Goal: Task Accomplishment & Management: Manage account settings

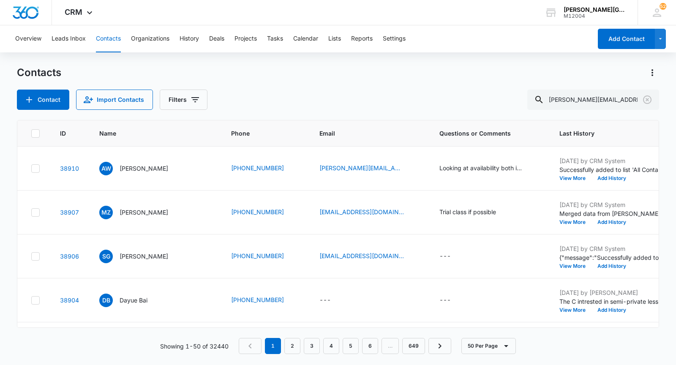
type input "[PERSON_NAME][EMAIL_ADDRESS][PERSON_NAME][DOMAIN_NAME]"
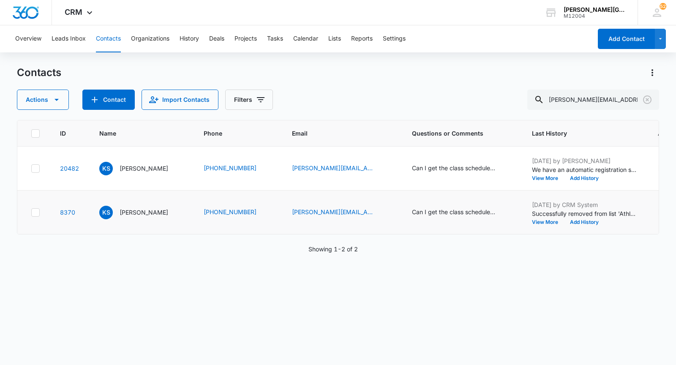
click at [37, 216] on icon at bounding box center [36, 213] width 8 height 8
click at [31, 213] on input "checkbox" at bounding box center [31, 212] width 0 height 0
checkbox input "true"
click at [37, 166] on icon at bounding box center [36, 169] width 8 height 8
click at [31, 168] on input "checkbox" at bounding box center [31, 168] width 0 height 0
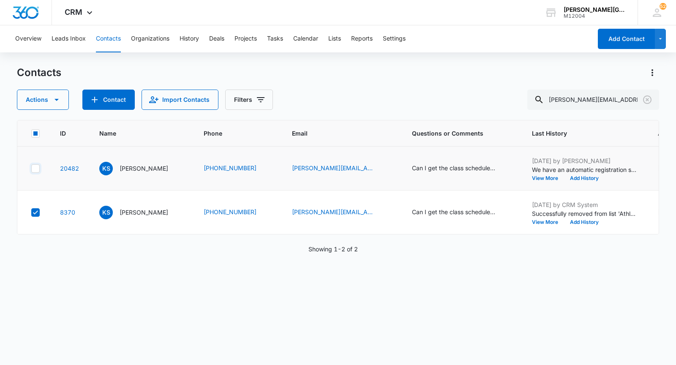
checkbox input "true"
click at [43, 101] on button "Actions" at bounding box center [43, 100] width 52 height 20
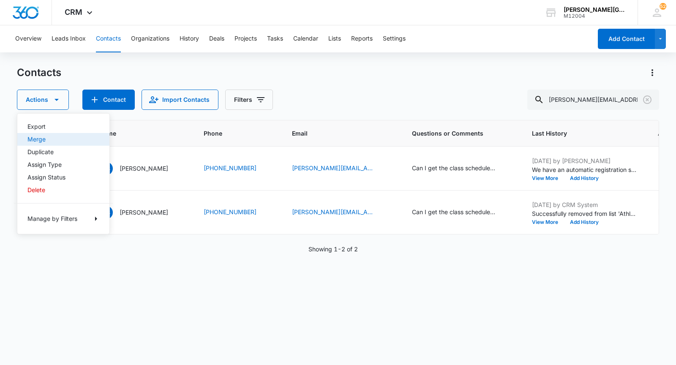
click at [42, 141] on div "Merge" at bounding box center [58, 139] width 62 height 6
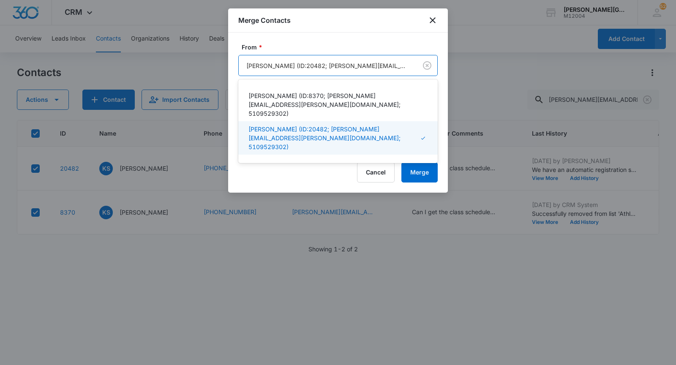
click at [269, 64] on div at bounding box center [326, 65] width 160 height 11
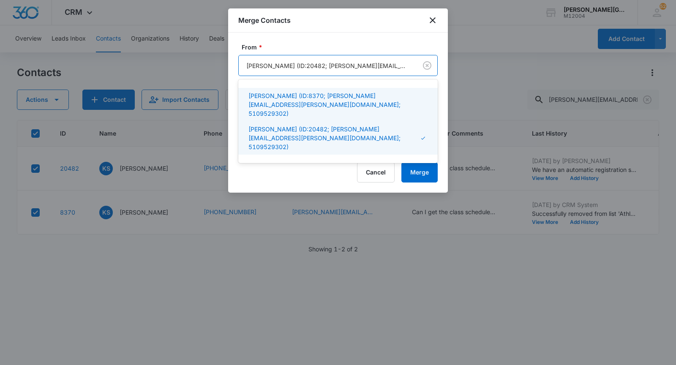
click at [271, 94] on p "[PERSON_NAME] (ID:8370; [PERSON_NAME][EMAIL_ADDRESS][PERSON_NAME][DOMAIN_NAME];…" at bounding box center [336, 104] width 177 height 27
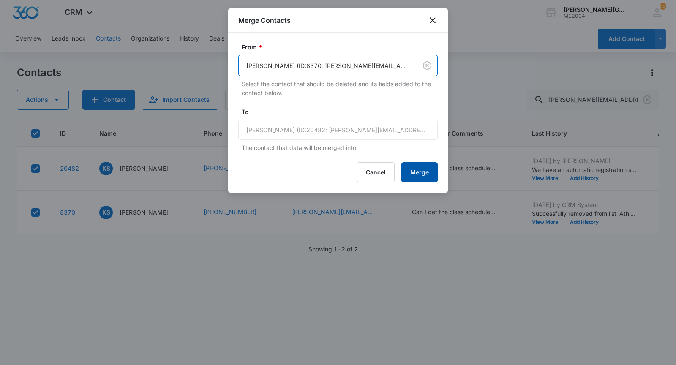
click at [409, 168] on button "Merge" at bounding box center [419, 172] width 36 height 20
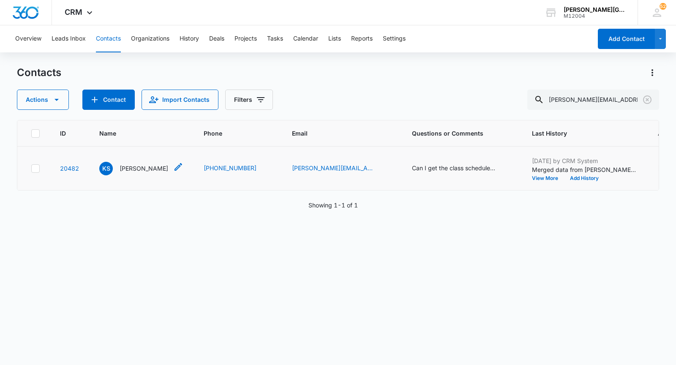
click at [154, 173] on p "[PERSON_NAME]" at bounding box center [144, 168] width 49 height 9
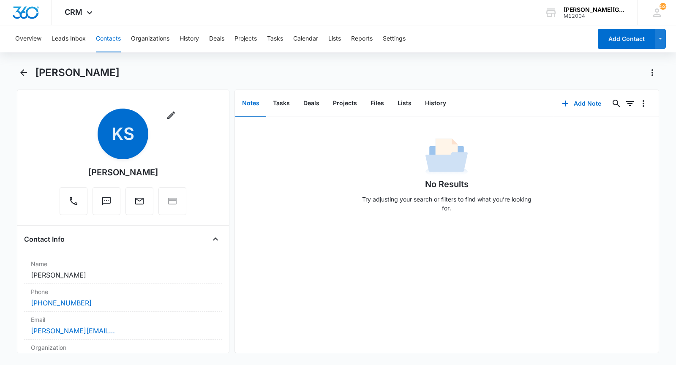
scroll to position [64, 0]
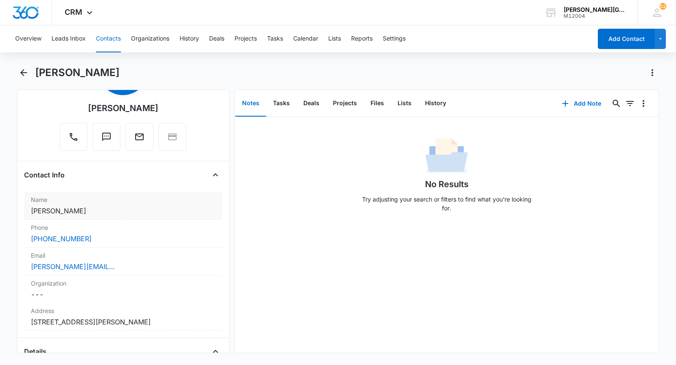
click at [118, 208] on dd "Cancel Save Changes [PERSON_NAME]" at bounding box center [123, 211] width 185 height 10
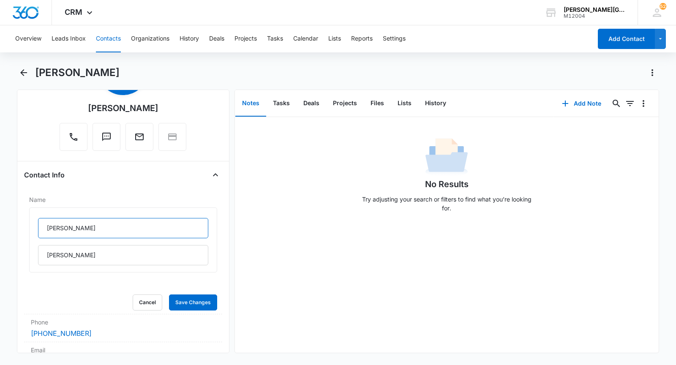
click at [67, 218] on input "[PERSON_NAME]" at bounding box center [123, 228] width 170 height 20
paste input "[PERSON_NAME][EMAIL_ADDRESS][PERSON_NAME][DOMAIN_NAME]"
click at [114, 228] on input "[PERSON_NAME][EMAIL_ADDRESS][PERSON_NAME][DOMAIN_NAME]" at bounding box center [123, 228] width 170 height 20
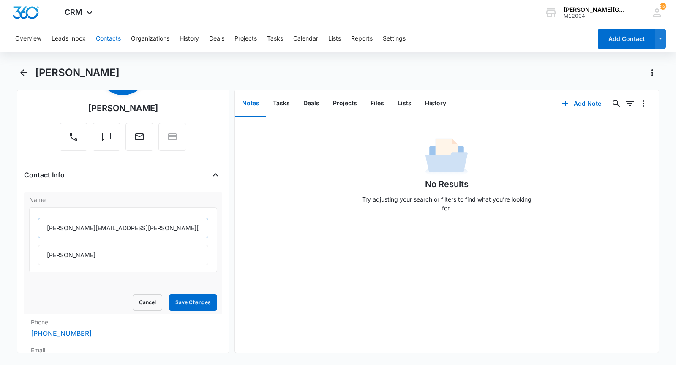
click at [114, 228] on input "[PERSON_NAME][EMAIL_ADDRESS][PERSON_NAME][DOMAIN_NAME]" at bounding box center [123, 228] width 170 height 20
click at [99, 231] on input "[PERSON_NAME][EMAIL_ADDRESS][PERSON_NAME][DOMAIN_NAME]" at bounding box center [123, 228] width 170 height 20
paste input "[PERSON_NAME]"
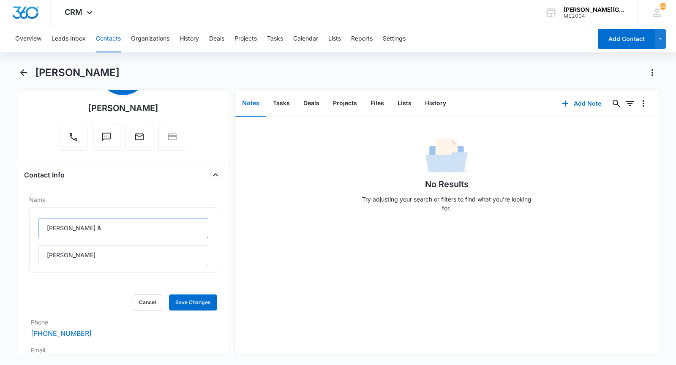
paste input "[PERSON_NAME]"
type input "[PERSON_NAME] & [PERSON_NAME]"
drag, startPoint x: 71, startPoint y: 110, endPoint x: 184, endPoint y: 110, distance: 113.2
click at [184, 110] on div "Remove KS [PERSON_NAME]" at bounding box center [123, 97] width 127 height 106
copy div "Remove KS"
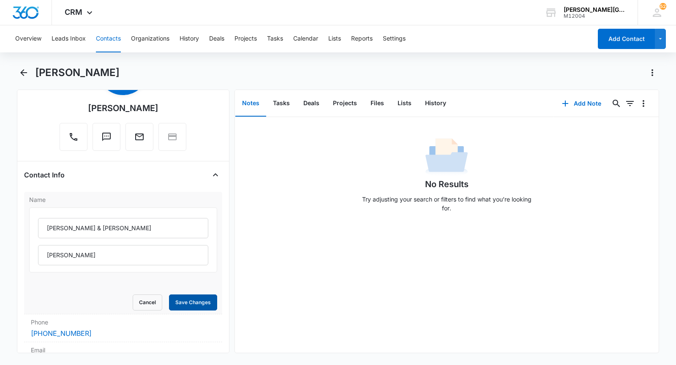
click at [195, 303] on button "Save Changes" at bounding box center [193, 302] width 48 height 16
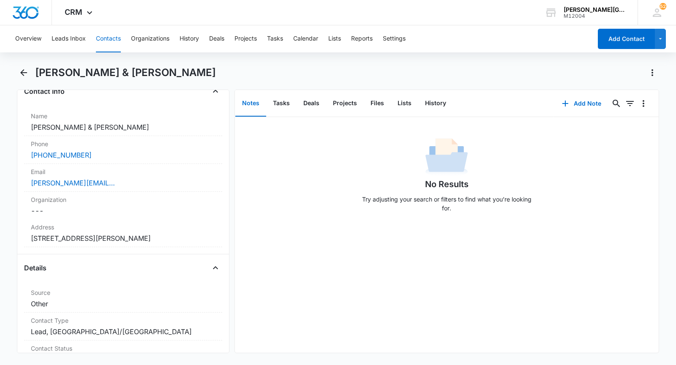
scroll to position [0, 0]
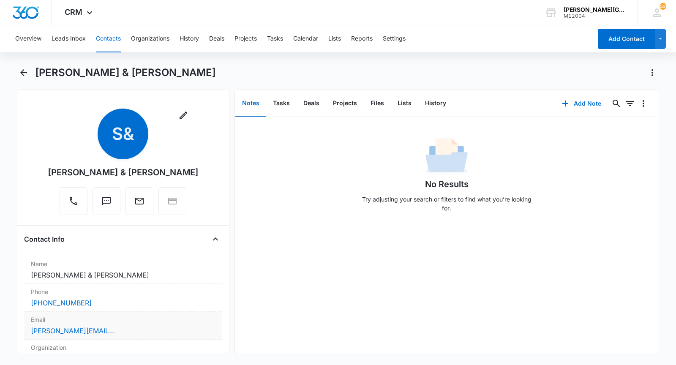
click at [150, 315] on label "Email" at bounding box center [123, 319] width 185 height 9
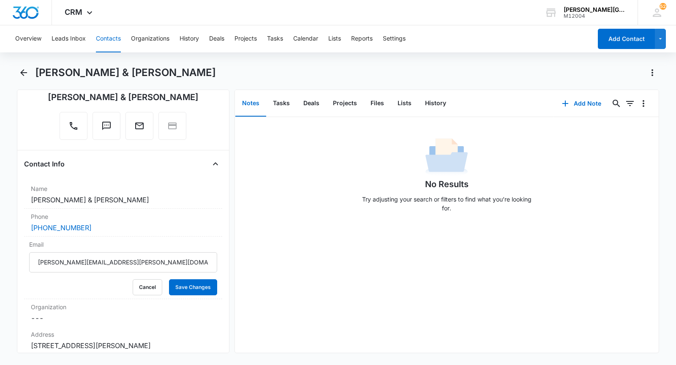
scroll to position [197, 0]
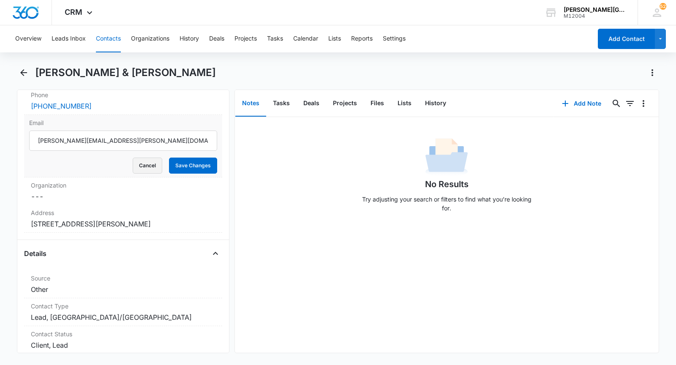
click at [154, 163] on button "Cancel" at bounding box center [148, 166] width 30 height 16
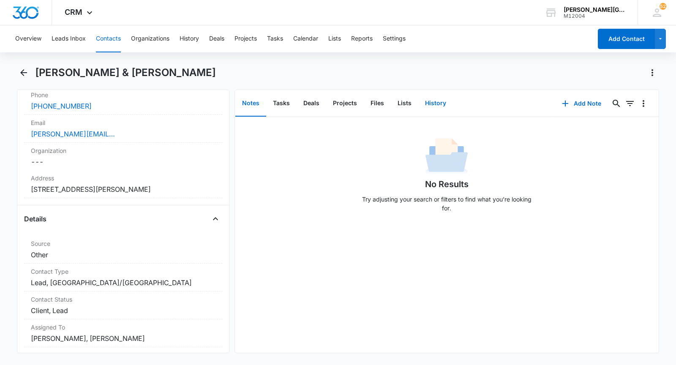
click at [429, 101] on button "History" at bounding box center [435, 103] width 35 height 26
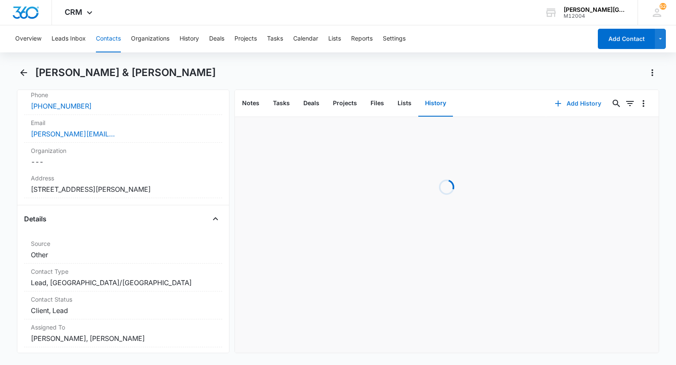
click at [565, 99] on button "Add History" at bounding box center [577, 103] width 63 height 20
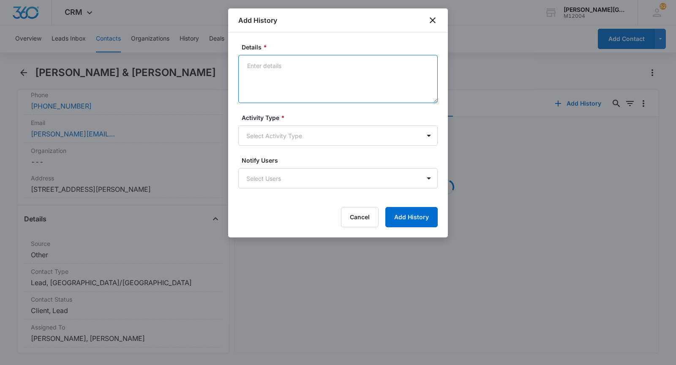
paste textarea "Hello [PERSON_NAME], Hope this email finds you well! We noticed that you create…"
click at [310, 92] on textarea "Details *" at bounding box center [337, 79] width 199 height 48
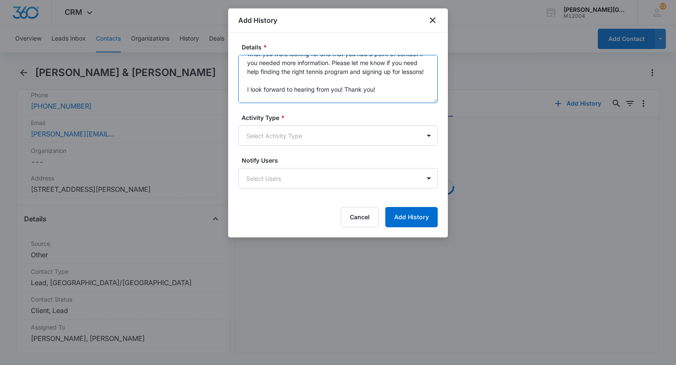
scroll to position [89, 0]
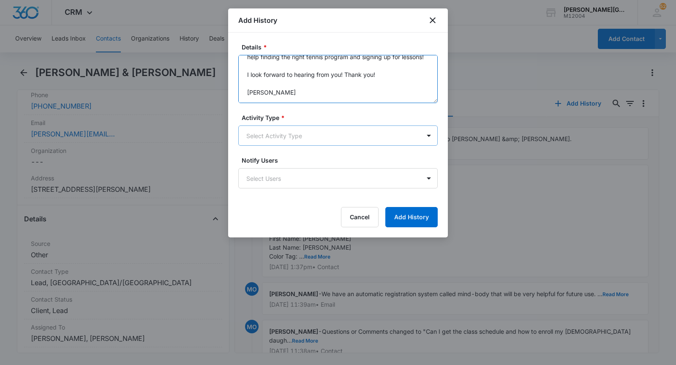
type textarea "Hello [PERSON_NAME], Hope this email finds you well! We noticed that you create…"
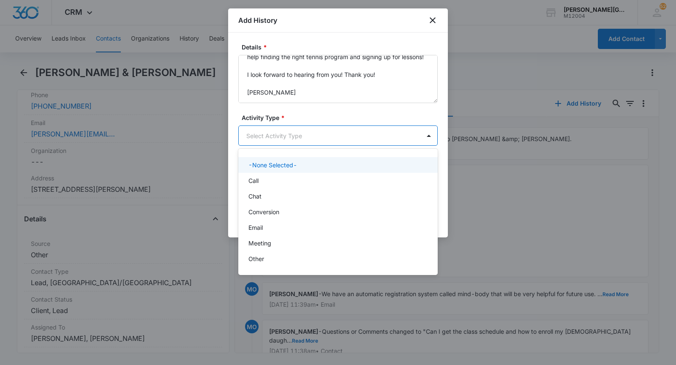
click at [295, 130] on body "CRM Apps Reputation Websites Forms CRM Email Social Shop Payments POS Content A…" at bounding box center [338, 182] width 676 height 365
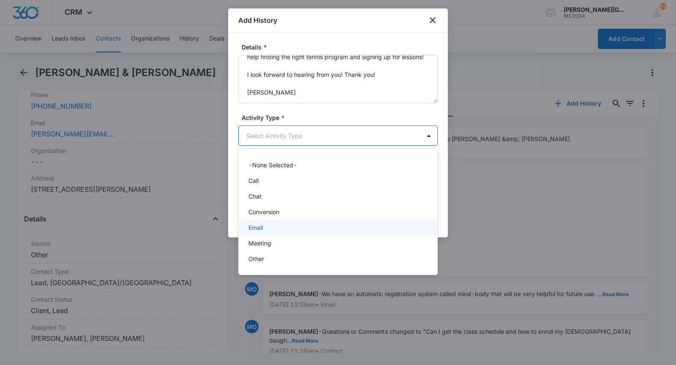
click at [266, 225] on div "Email" at bounding box center [336, 227] width 177 height 9
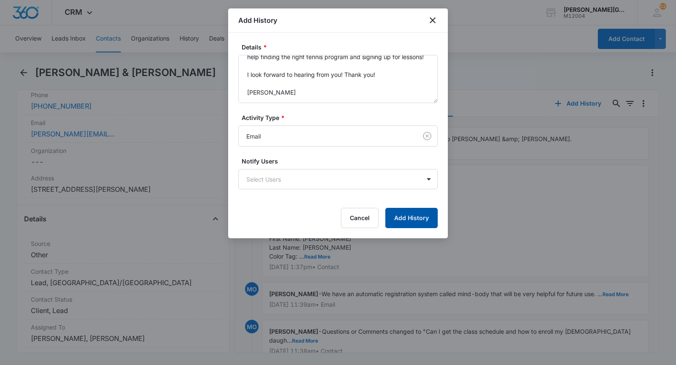
click at [425, 221] on button "Add History" at bounding box center [411, 218] width 52 height 20
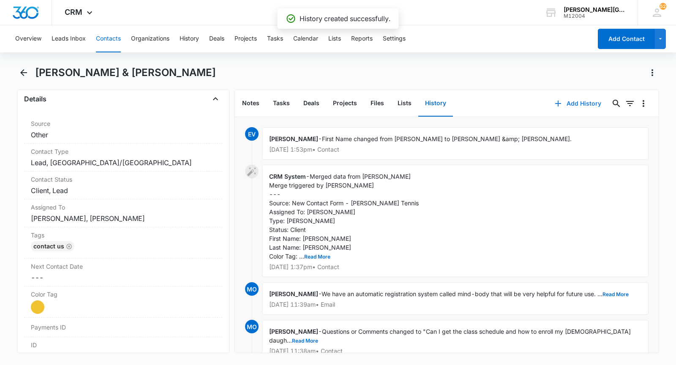
scroll to position [318, 0]
click at [97, 207] on label "Assigned To" at bounding box center [123, 206] width 185 height 9
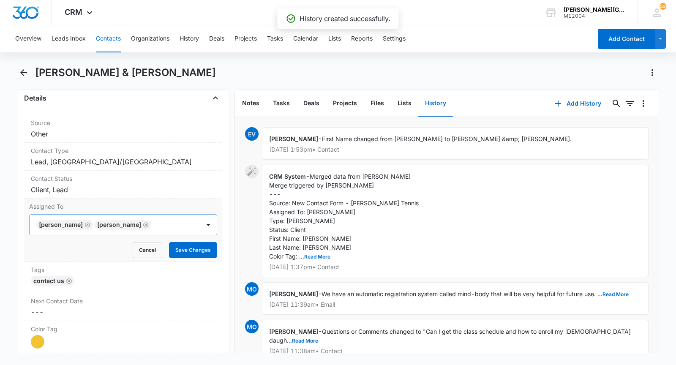
click at [85, 222] on icon "Remove Kari Lund" at bounding box center [88, 225] width 6 height 6
click at [90, 224] on icon "Remove Maguy Olga Palluel-Blanc" at bounding box center [87, 224] width 5 height 5
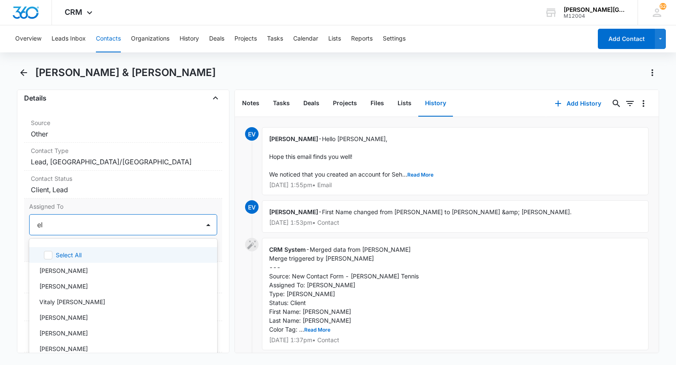
type input "[PERSON_NAME]"
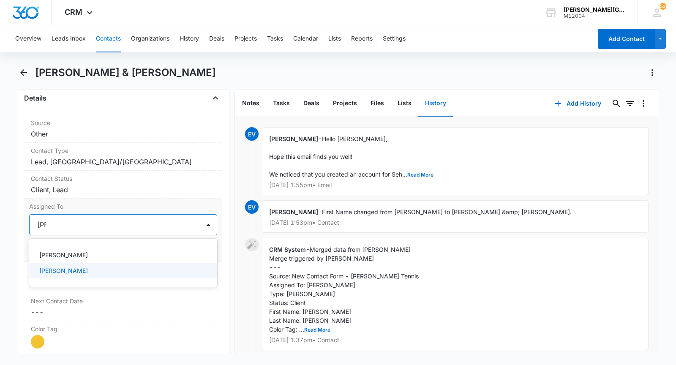
click at [77, 266] on p "[PERSON_NAME]" at bounding box center [63, 270] width 49 height 9
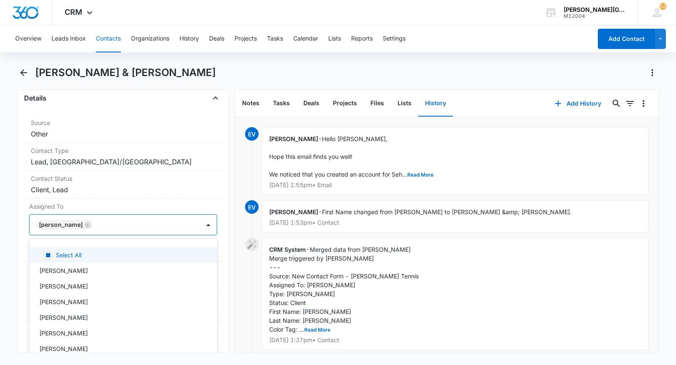
click at [168, 229] on div "[PERSON_NAME]" at bounding box center [115, 225] width 170 height 20
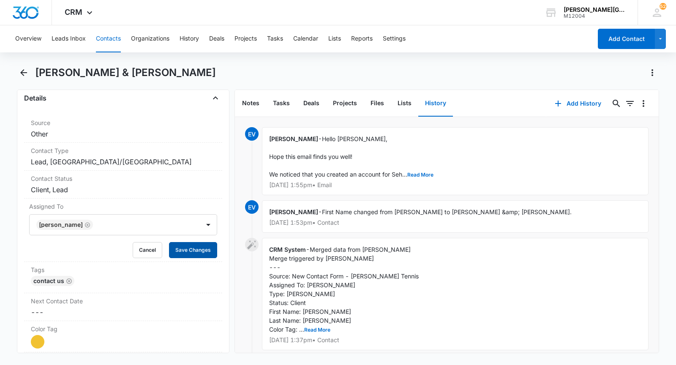
click at [191, 249] on button "Save Changes" at bounding box center [193, 250] width 48 height 16
click at [86, 185] on dd "Cancel Save Changes Client, Lead" at bounding box center [123, 190] width 185 height 10
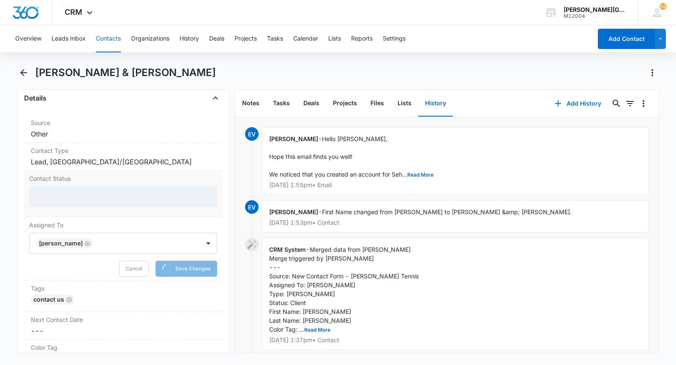
scroll to position [334, 0]
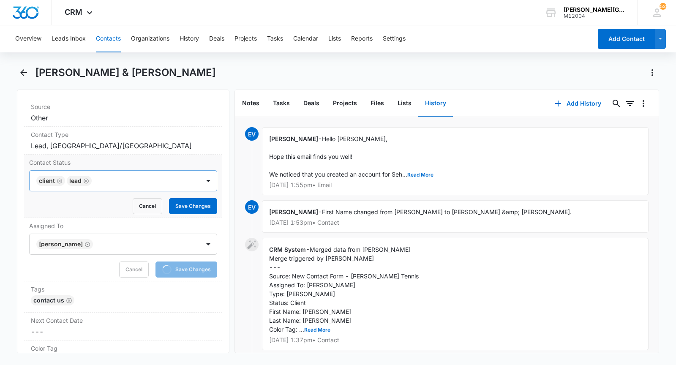
click at [57, 178] on icon "Remove Client" at bounding box center [59, 180] width 5 height 5
click at [103, 178] on div at bounding box center [126, 181] width 125 height 12
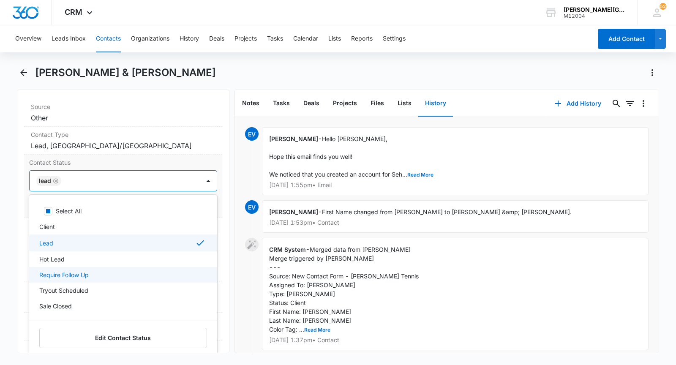
click at [65, 270] on p "Require Follow Up" at bounding box center [63, 274] width 49 height 9
click at [183, 182] on div at bounding box center [158, 181] width 60 height 12
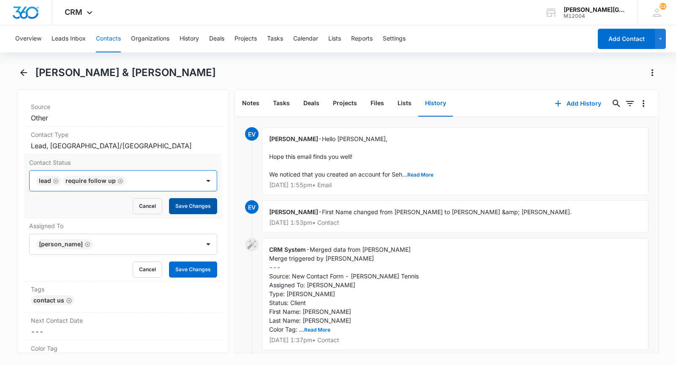
click at [183, 202] on button "Save Changes" at bounding box center [193, 206] width 48 height 16
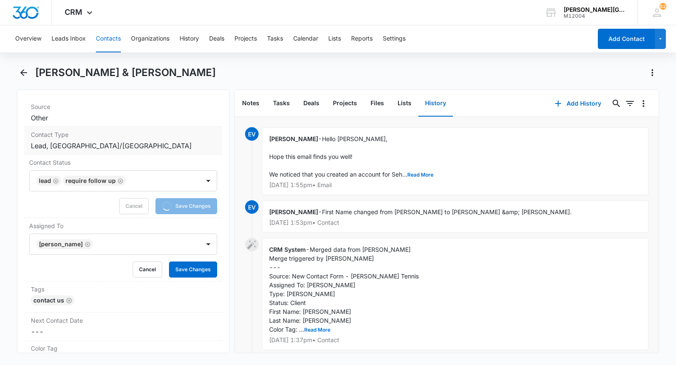
click at [135, 136] on label "Contact Type" at bounding box center [123, 134] width 185 height 9
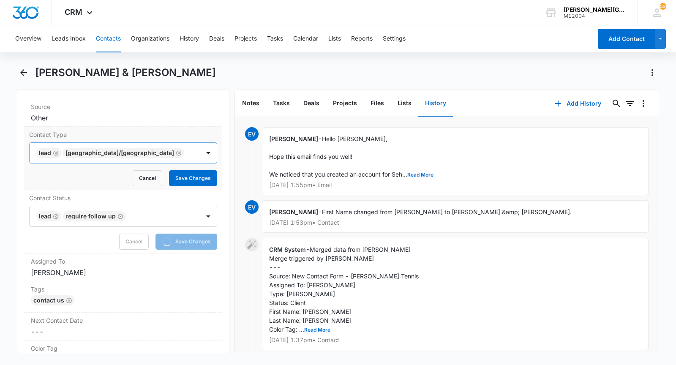
click at [53, 151] on icon "Remove Lead" at bounding box center [55, 152] width 5 height 5
click at [197, 174] on button "Save Changes" at bounding box center [193, 178] width 48 height 16
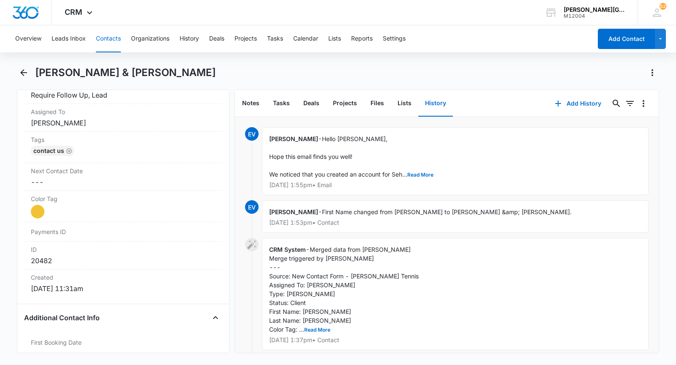
scroll to position [447, 0]
click at [64, 207] on dd "Current Color: Cancel Save Changes" at bounding box center [123, 213] width 185 height 14
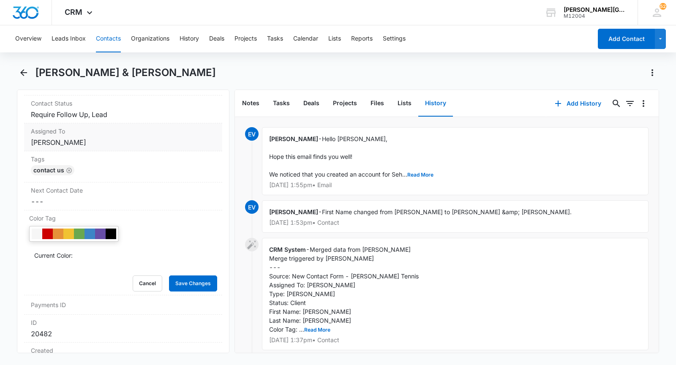
scroll to position [392, 0]
click at [148, 115] on dd "Cancel Save Changes Require Follow Up, Lead" at bounding box center [123, 116] width 185 height 10
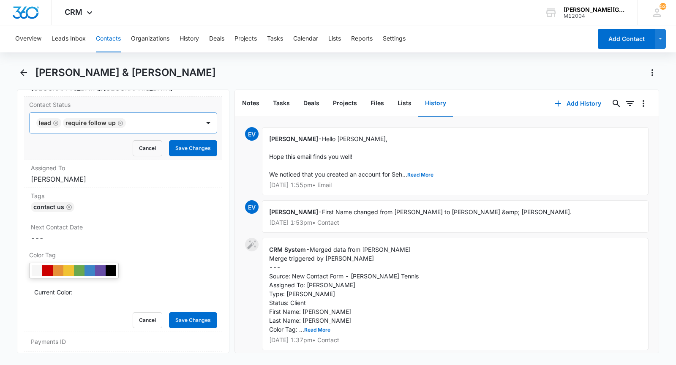
click at [150, 119] on div at bounding box center [158, 123] width 60 height 12
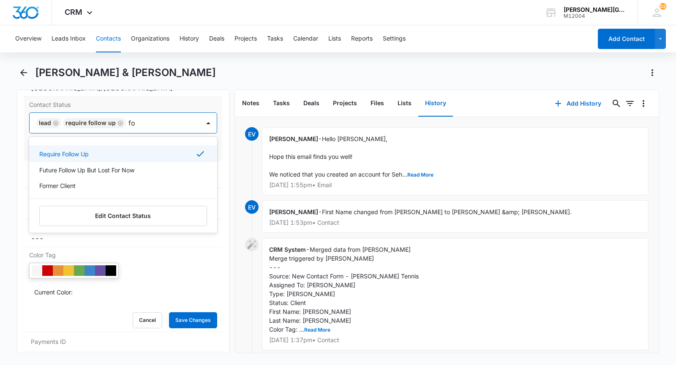
type input "for"
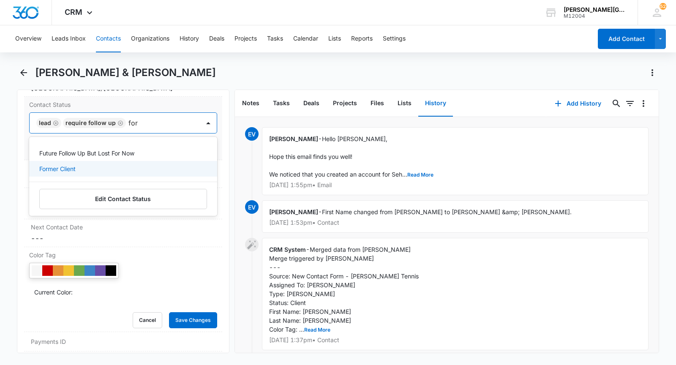
click at [107, 167] on div "Former Client" at bounding box center [122, 168] width 166 height 9
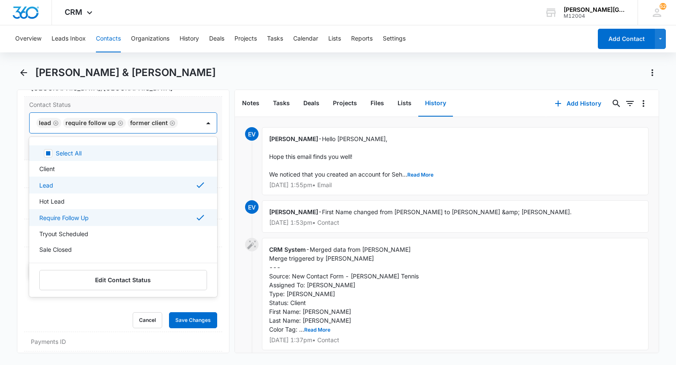
click at [54, 120] on icon "Remove Lead" at bounding box center [56, 123] width 6 height 6
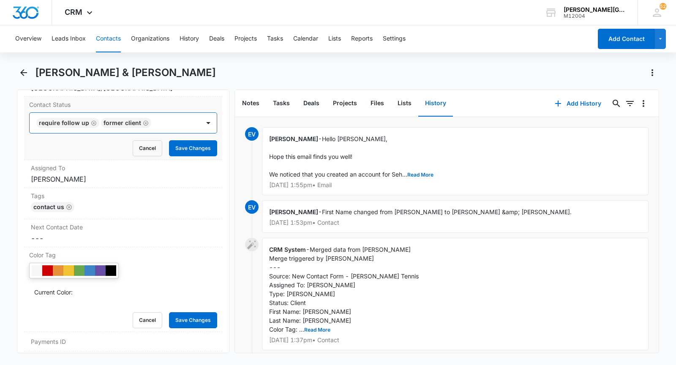
click at [184, 124] on div at bounding box center [171, 123] width 35 height 12
click at [190, 143] on button "Save Changes" at bounding box center [193, 148] width 48 height 16
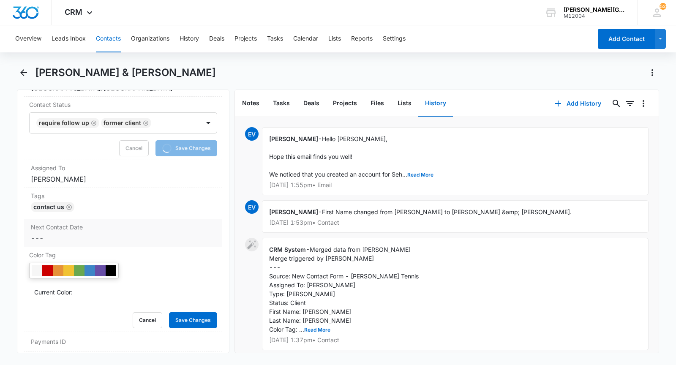
click at [131, 223] on label "Next Contact Date" at bounding box center [123, 227] width 185 height 9
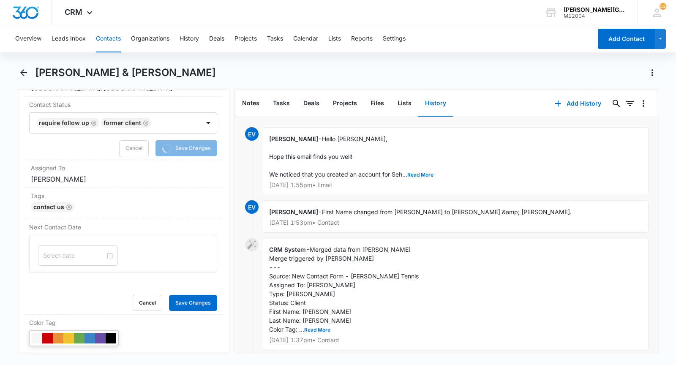
click at [65, 245] on div at bounding box center [78, 255] width 80 height 20
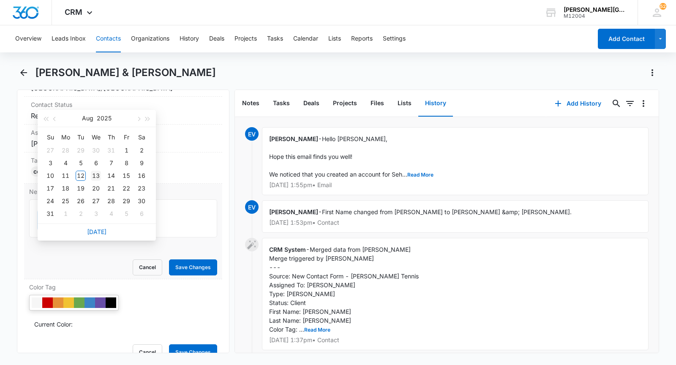
type input "[DATE]"
click at [95, 176] on div "13" at bounding box center [96, 176] width 10 height 10
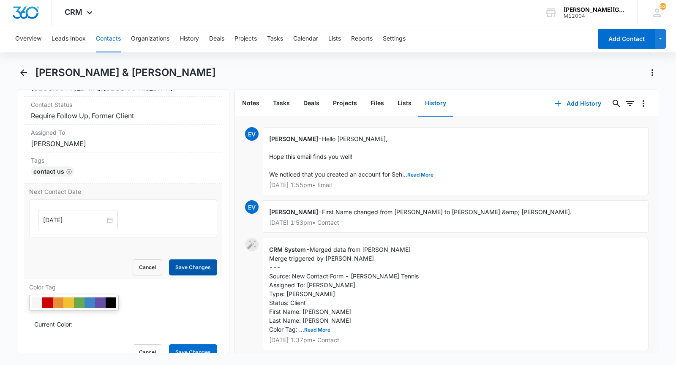
click at [187, 260] on button "Save Changes" at bounding box center [193, 267] width 48 height 16
click at [119, 44] on button "Contacts" at bounding box center [108, 38] width 25 height 27
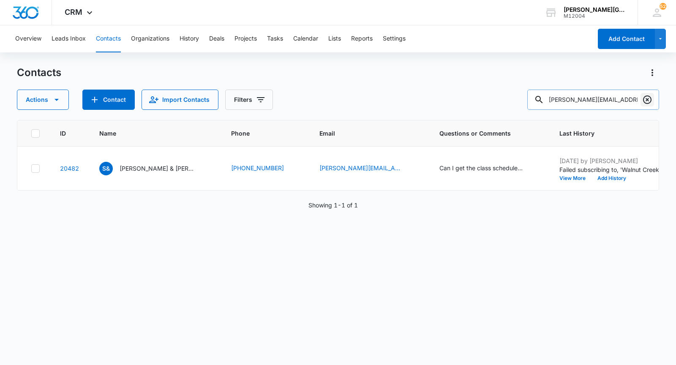
click at [643, 101] on icon "Clear" at bounding box center [647, 99] width 8 height 8
